Goal: Book appointment/travel/reservation

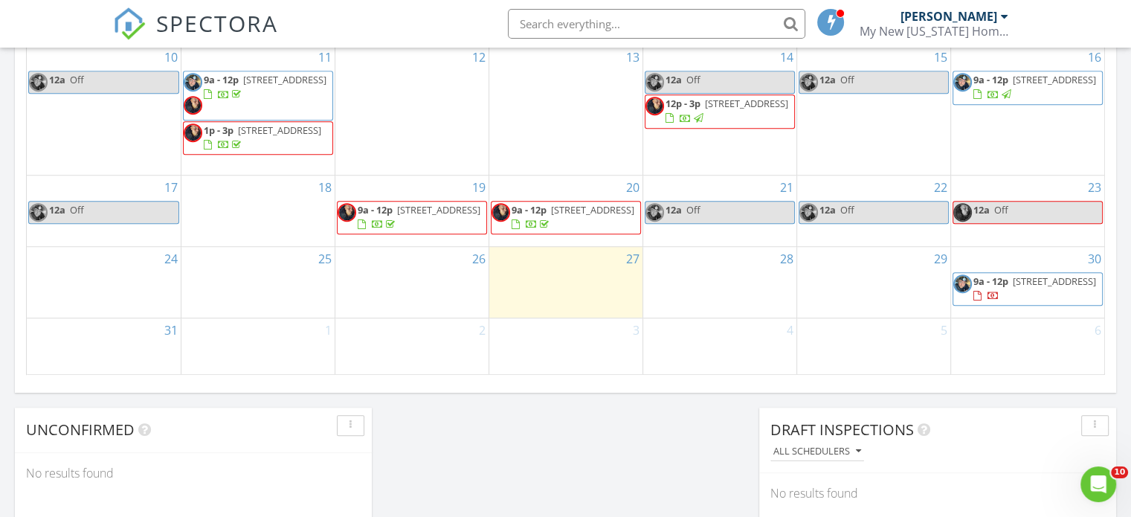
scroll to position [989, 0]
click at [821, 277] on div "29" at bounding box center [873, 283] width 153 height 71
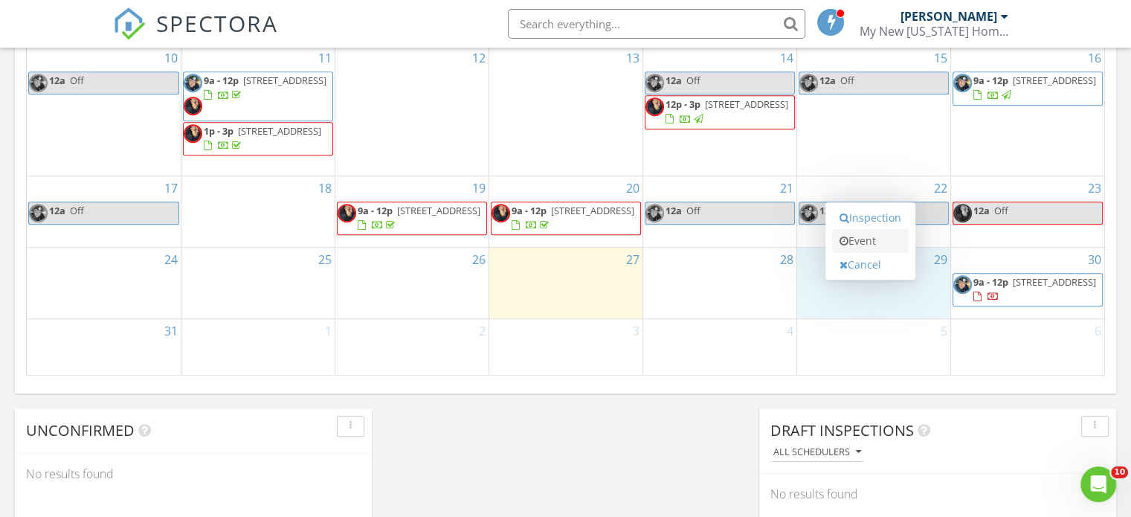
click at [844, 243] on icon at bounding box center [843, 241] width 9 height 10
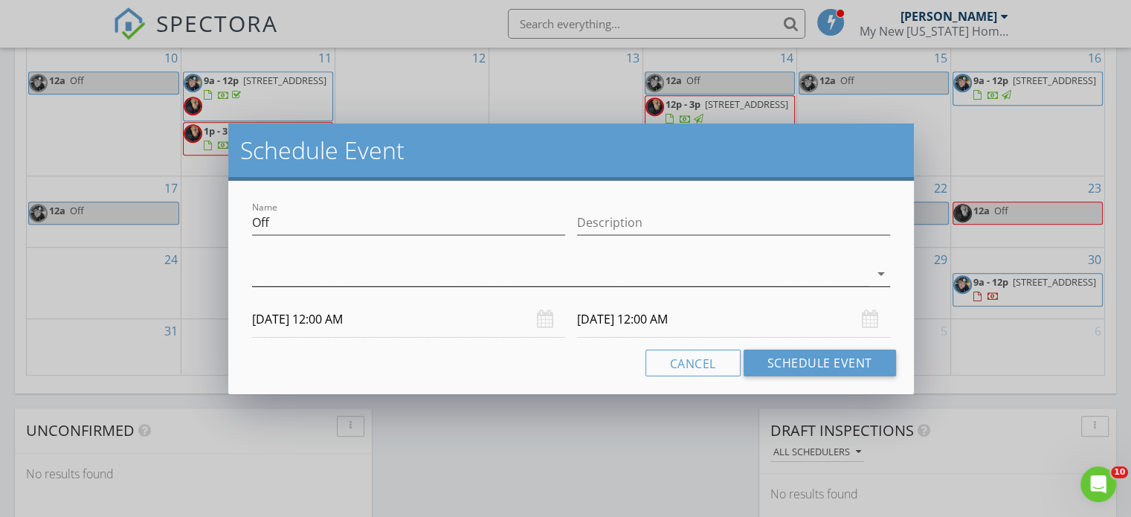
click at [649, 285] on div "arrow_drop_down" at bounding box center [571, 274] width 638 height 25
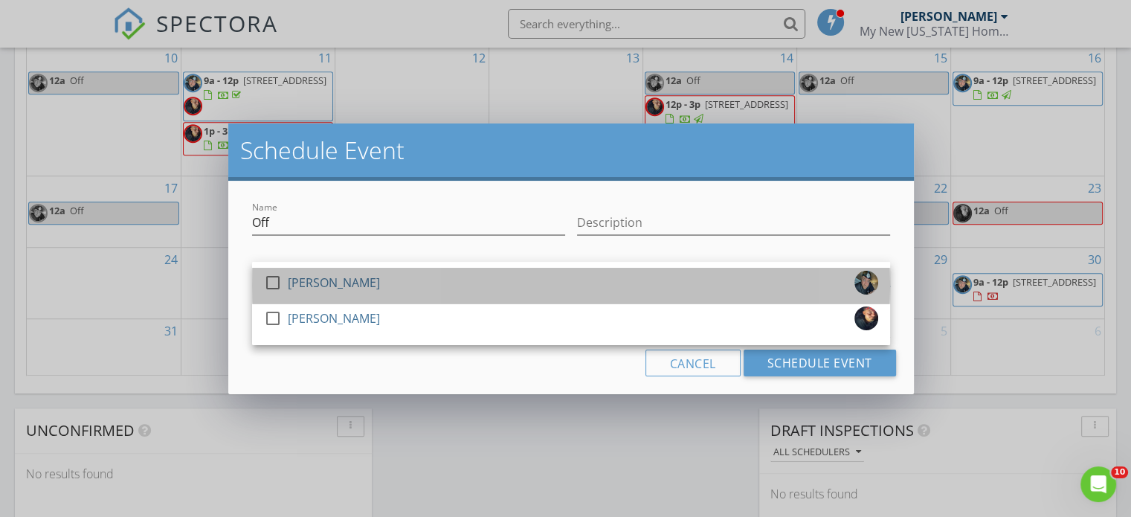
click at [636, 286] on div "check_box_outline_blank [PERSON_NAME]" at bounding box center [571, 286] width 614 height 30
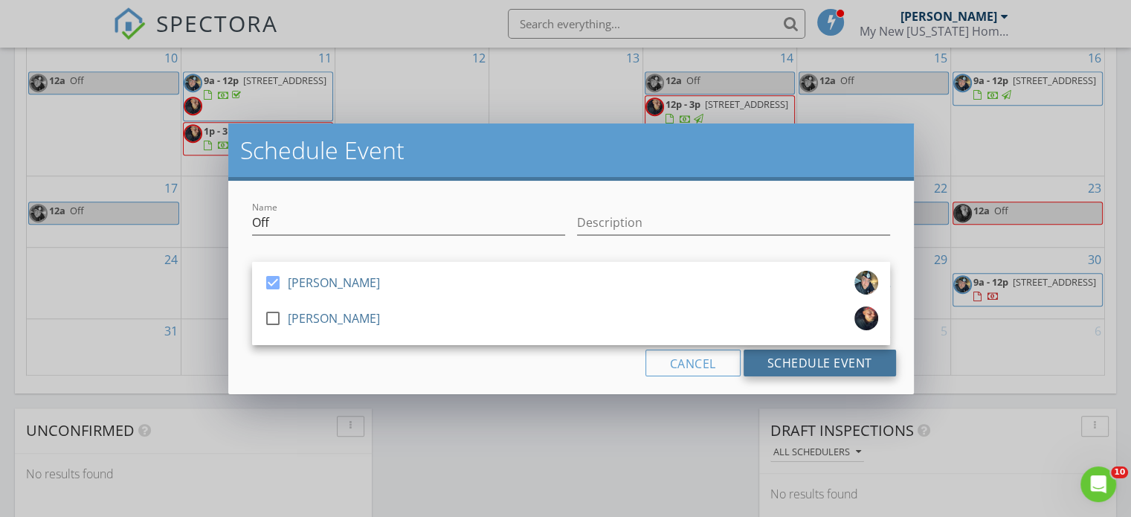
click at [764, 368] on button "Schedule Event" at bounding box center [819, 362] width 152 height 27
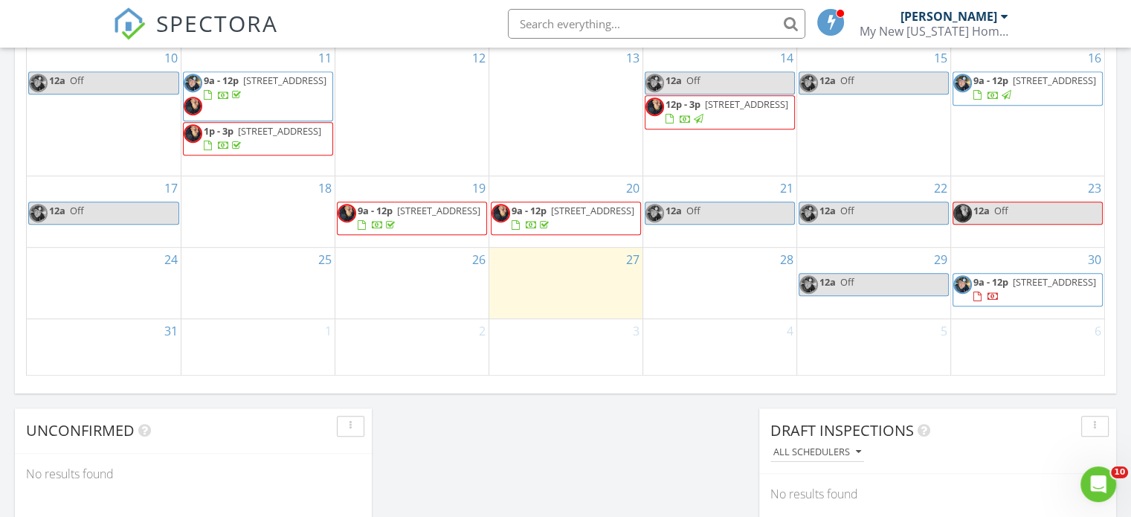
click at [734, 297] on div "28" at bounding box center [719, 283] width 153 height 71
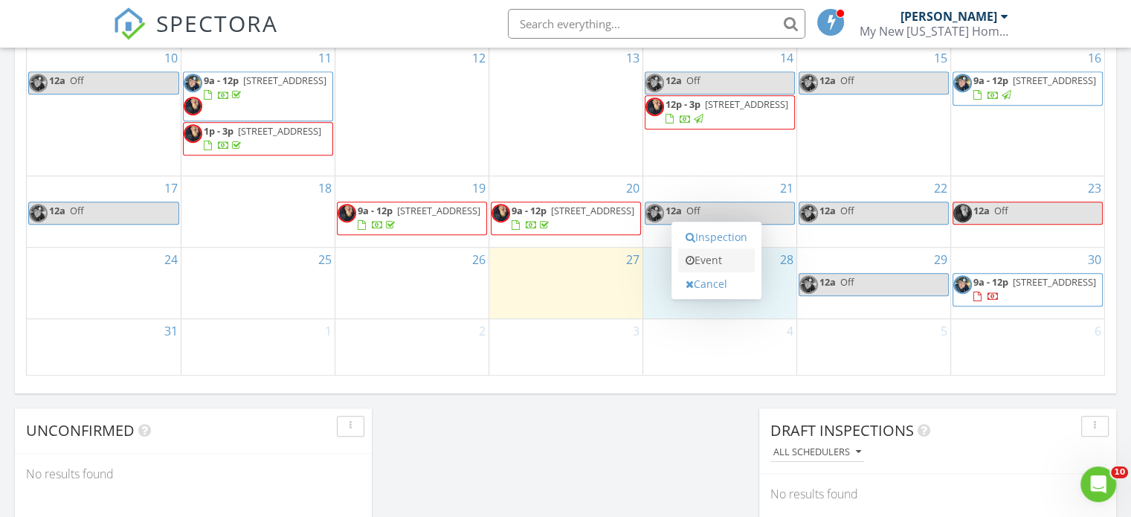
click at [725, 255] on link "Event" at bounding box center [716, 260] width 77 height 24
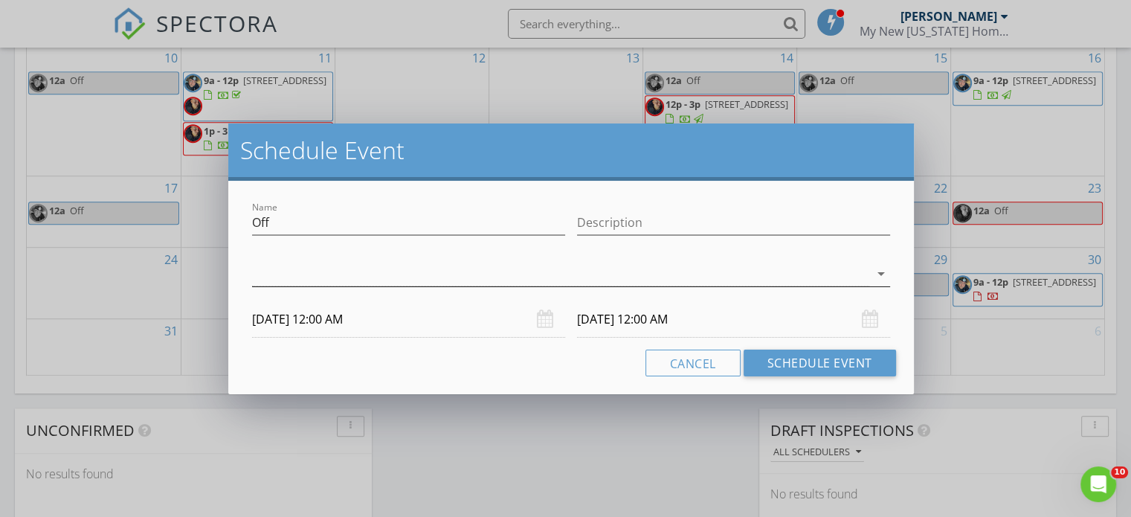
click at [642, 268] on div at bounding box center [560, 274] width 617 height 25
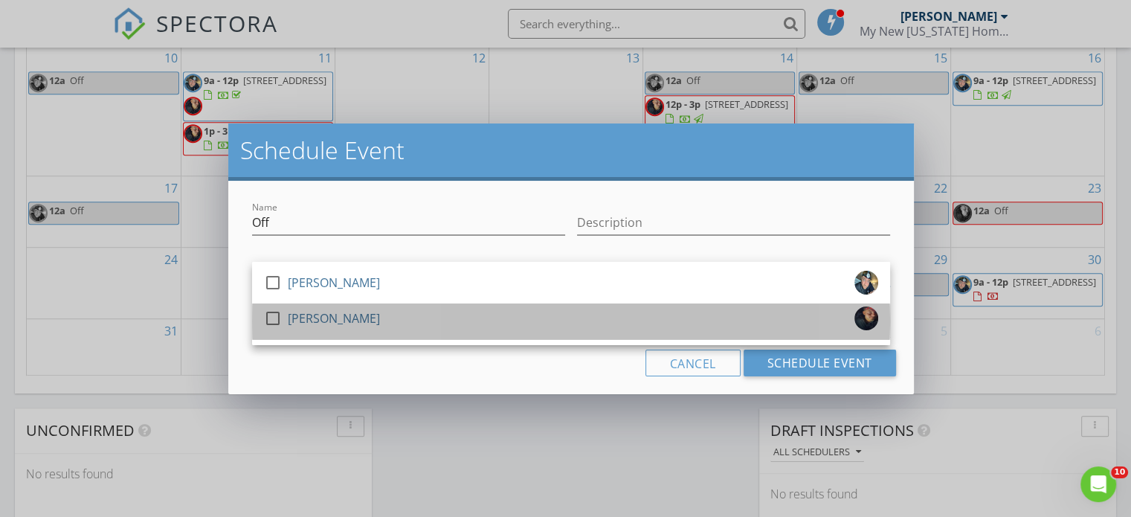
click at [660, 304] on link "check_box_outline_blank [PERSON_NAME]" at bounding box center [571, 321] width 638 height 36
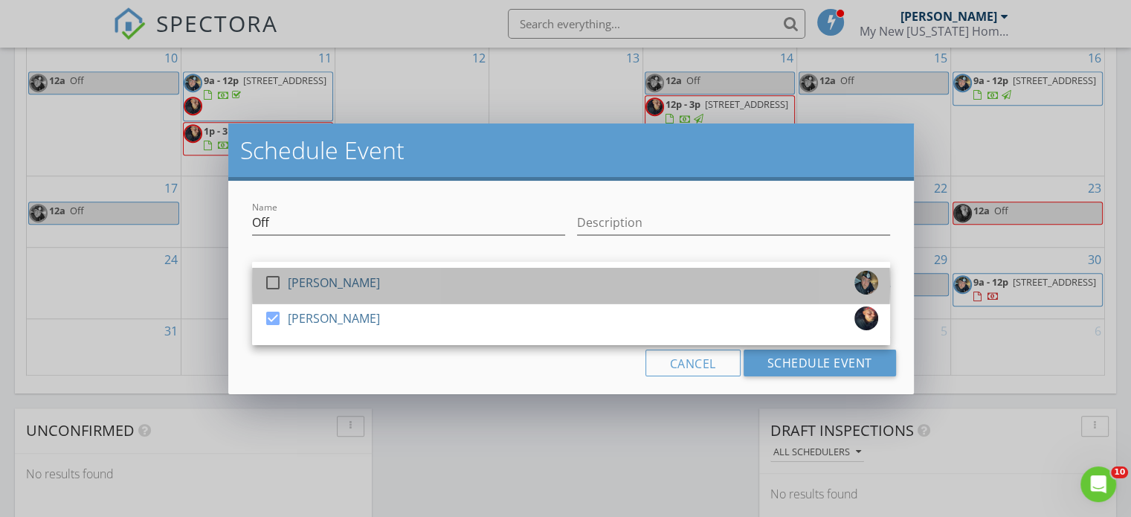
click at [688, 297] on div "check_box_outline_blank [PERSON_NAME]" at bounding box center [571, 286] width 614 height 30
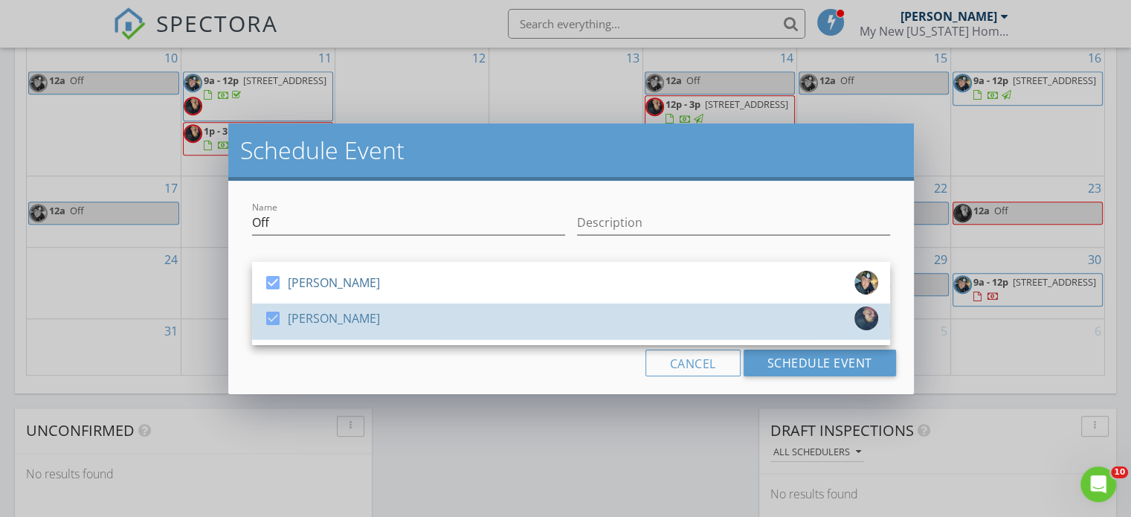
click at [698, 316] on div "check_box [PERSON_NAME]" at bounding box center [571, 321] width 614 height 30
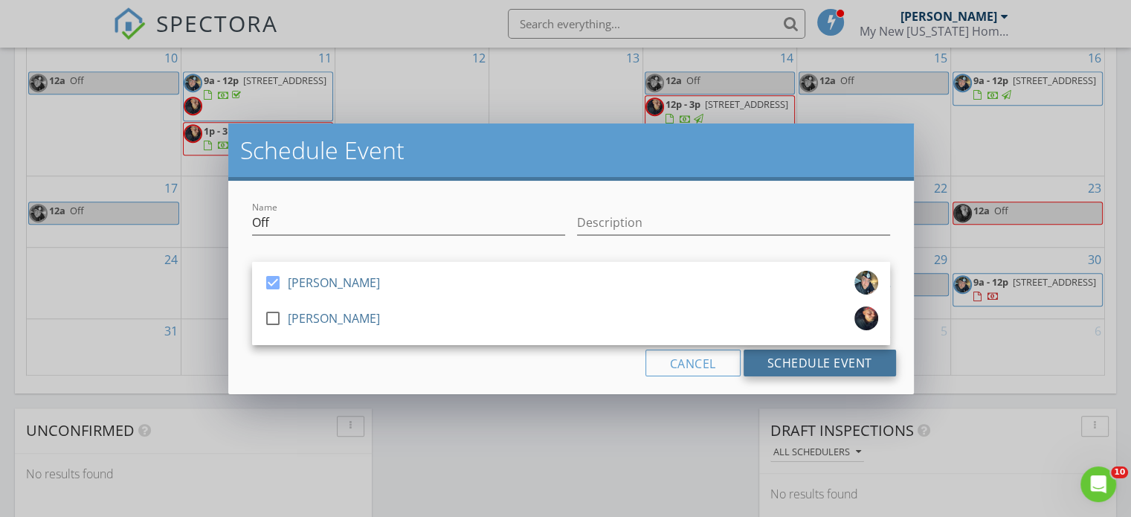
click at [824, 371] on button "Schedule Event" at bounding box center [819, 362] width 152 height 27
